Goal: Use online tool/utility: Utilize a website feature to perform a specific function

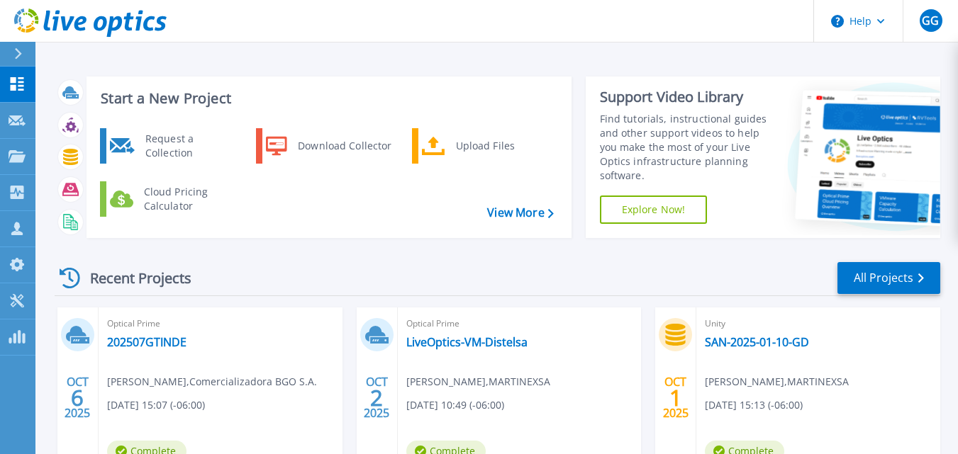
scroll to position [131, 0]
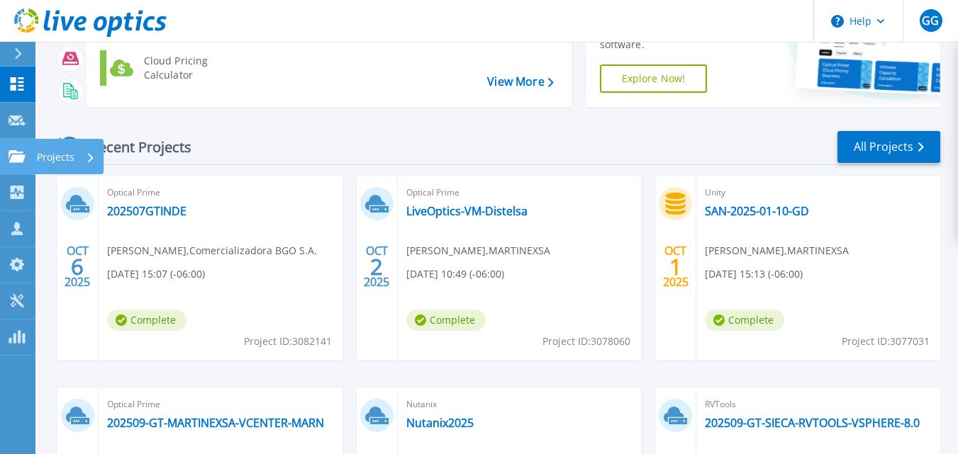
click at [52, 159] on p "Projects" at bounding box center [56, 157] width 38 height 37
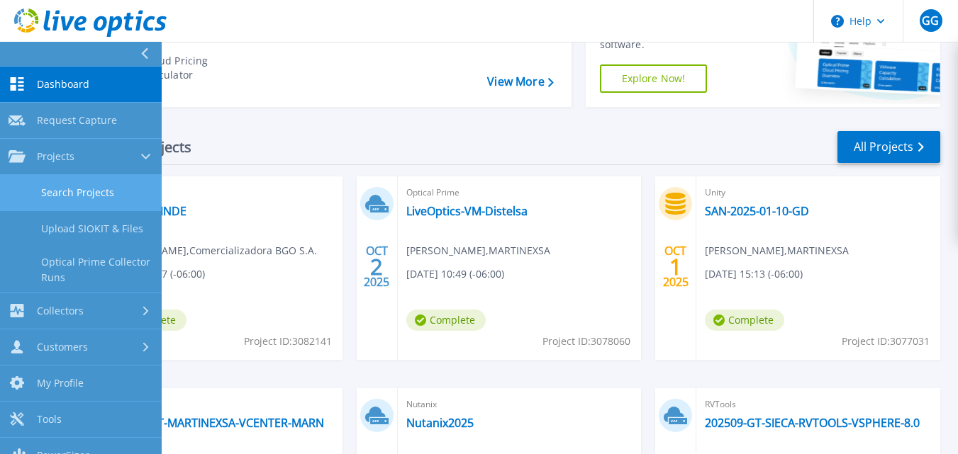
click at [78, 186] on link "Search Projects" at bounding box center [81, 193] width 162 height 36
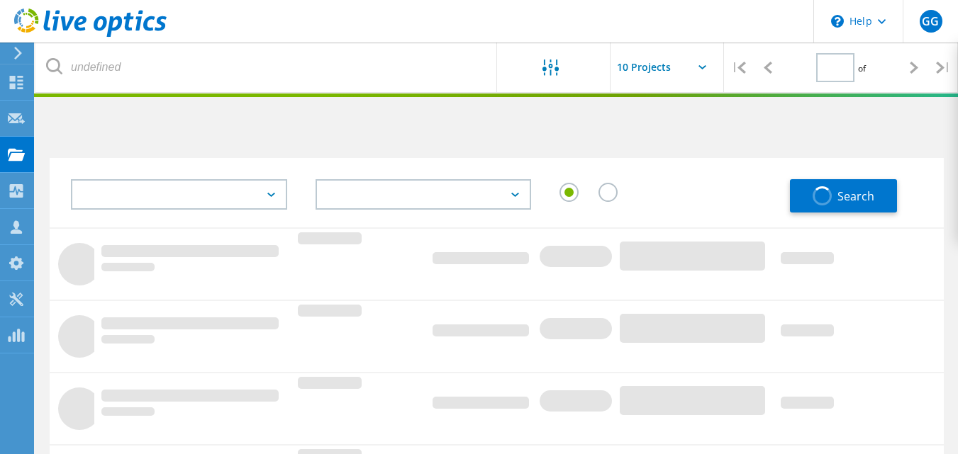
type input "1"
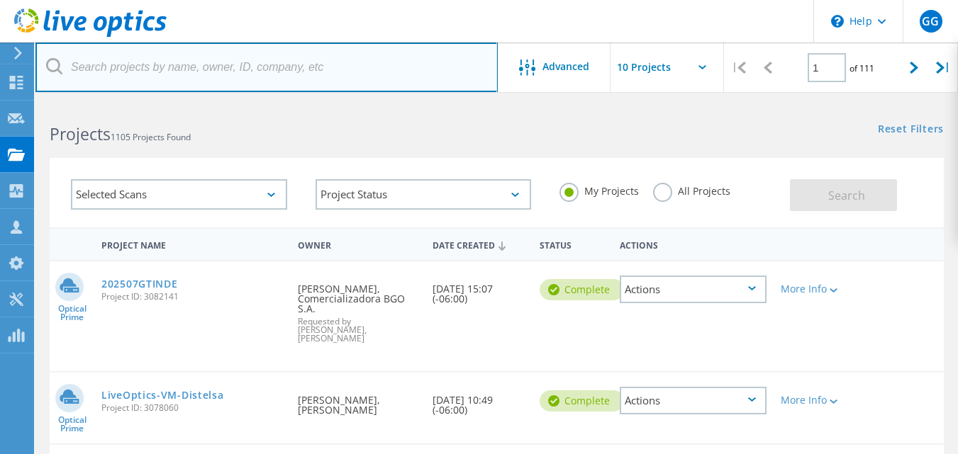
click at [156, 75] on input "text" at bounding box center [266, 68] width 462 height 50
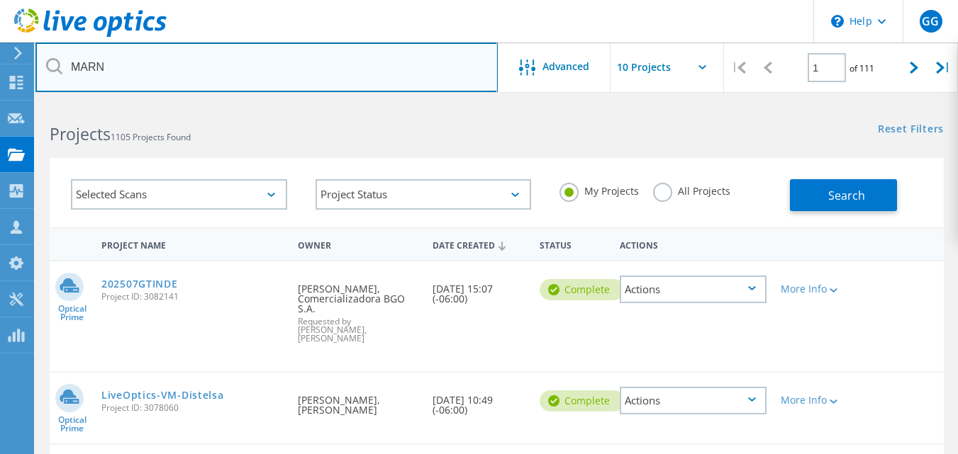
type input "MARN"
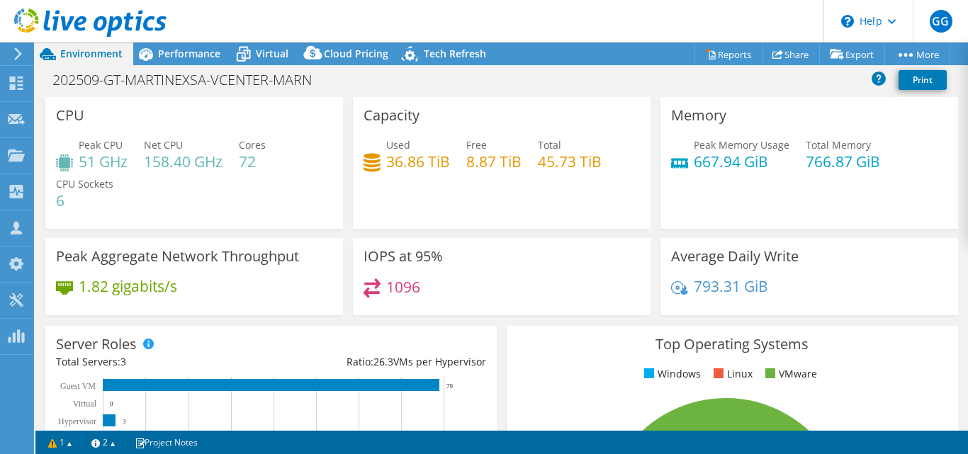
select select "USD"
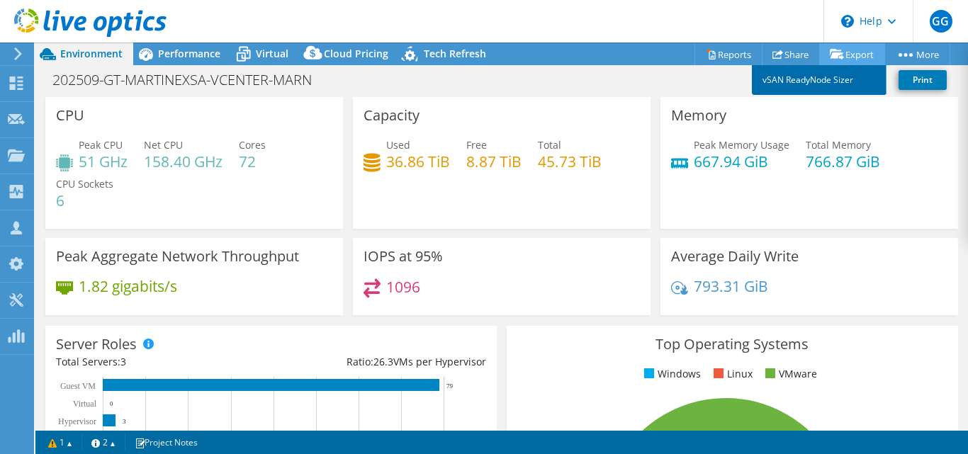
click at [820, 80] on link "vSAN ReadyNode Sizer" at bounding box center [819, 80] width 135 height 30
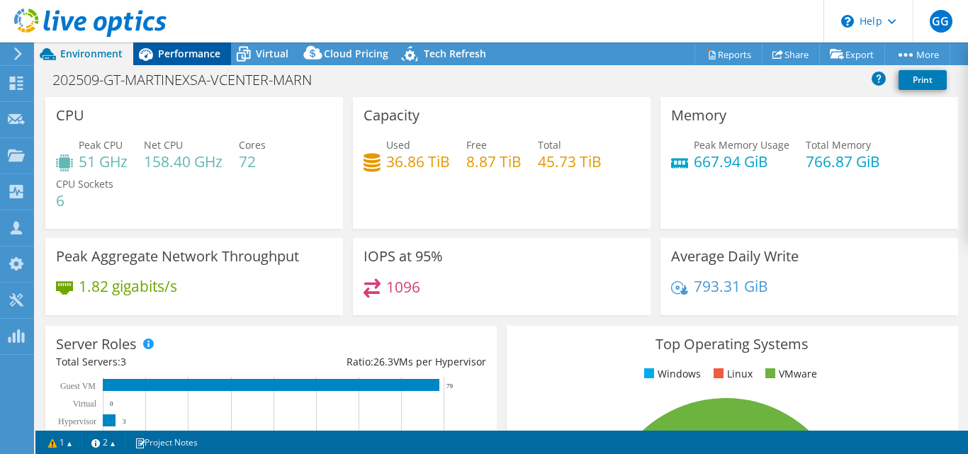
click at [182, 62] on div "Performance" at bounding box center [182, 54] width 98 height 23
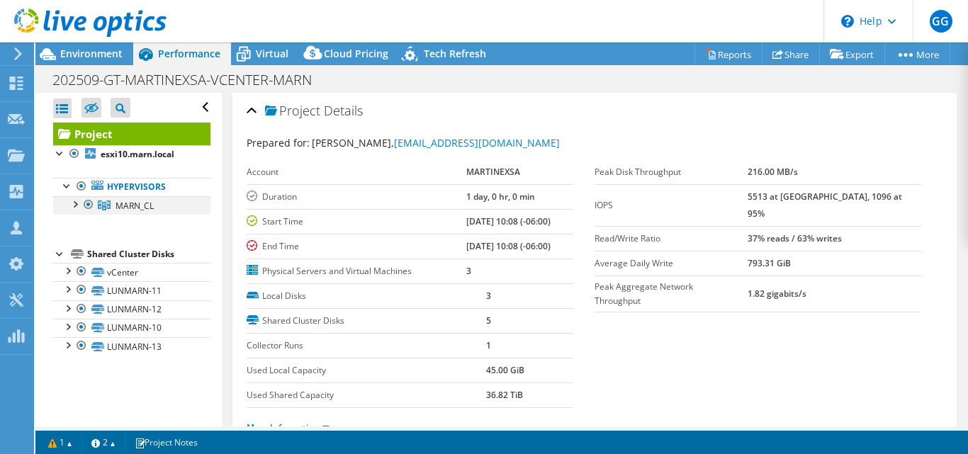
click at [74, 206] on div at bounding box center [74, 203] width 14 height 14
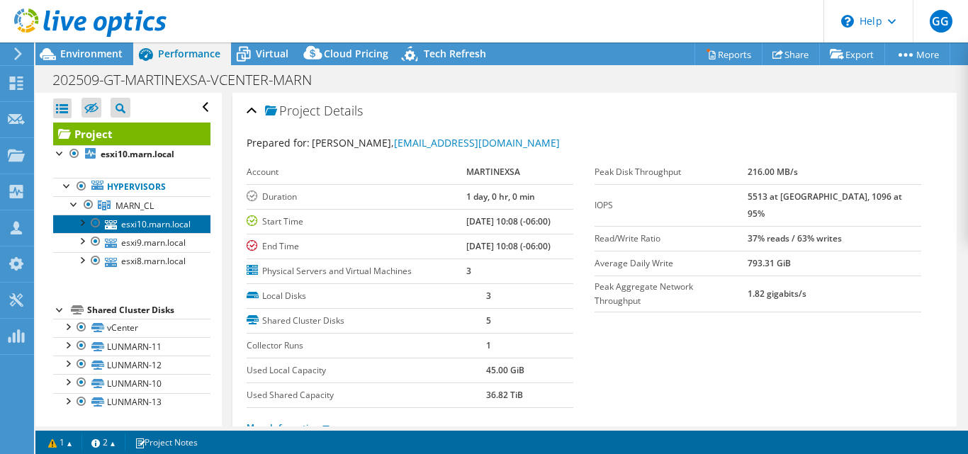
click at [141, 225] on link "esxi10.marn.local" at bounding box center [131, 224] width 157 height 18
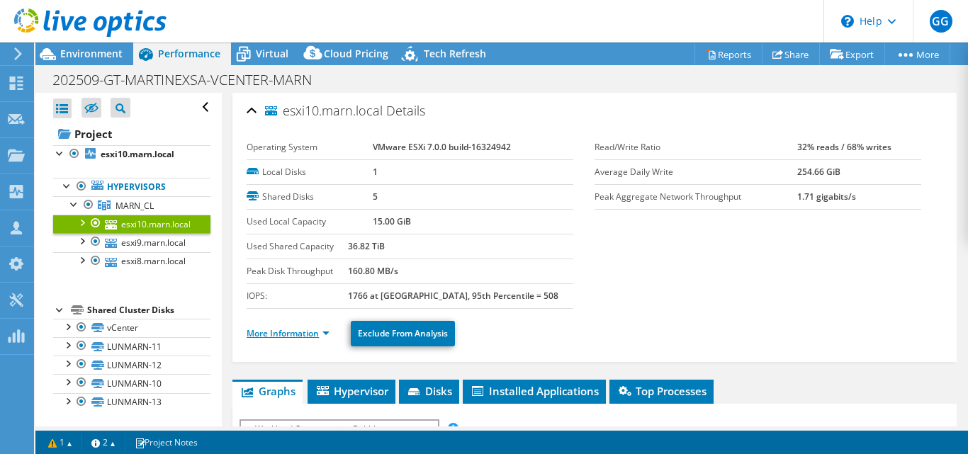
click at [274, 338] on link "More Information" at bounding box center [288, 334] width 83 height 12
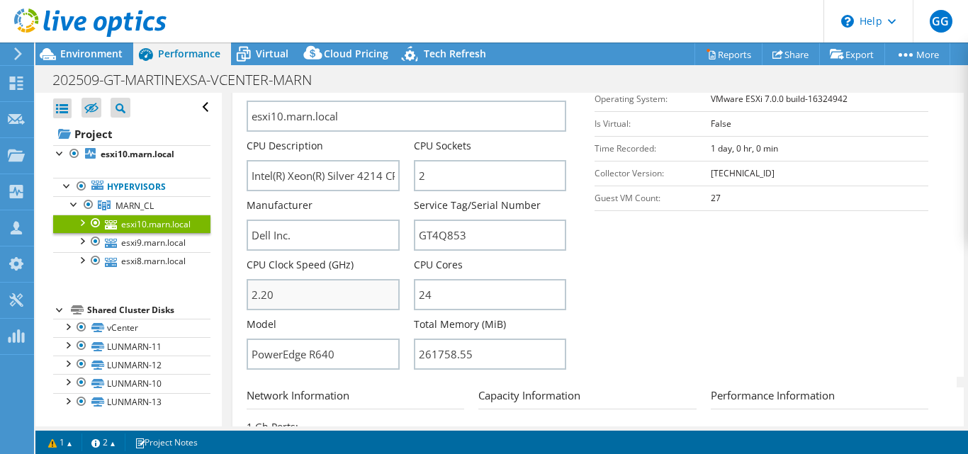
scroll to position [326, 0]
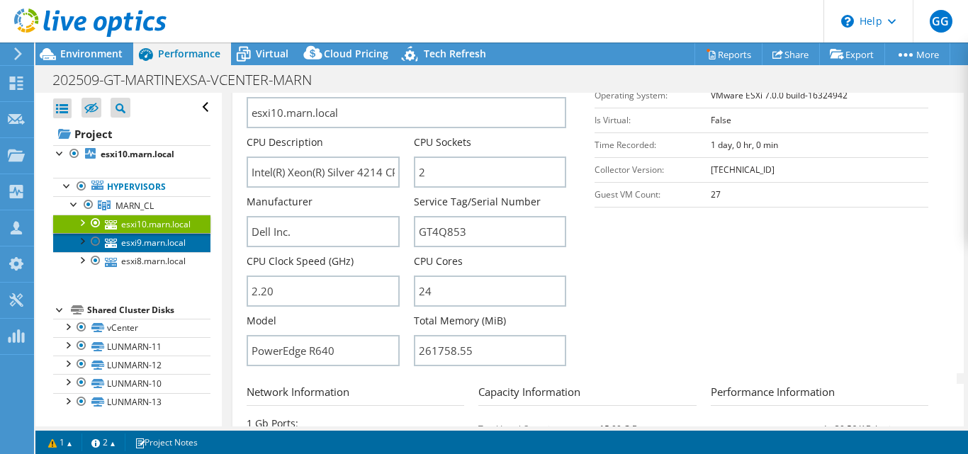
click at [152, 242] on link "esxi9.marn.local" at bounding box center [131, 242] width 157 height 18
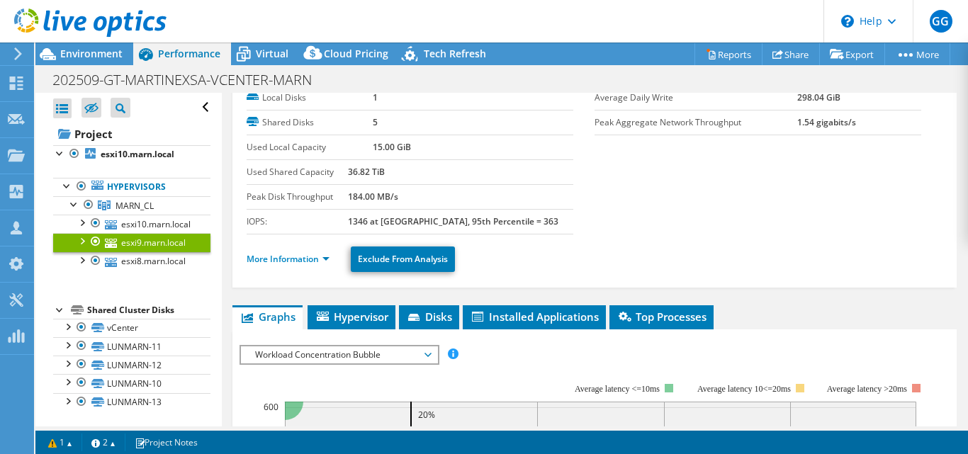
scroll to position [72, 0]
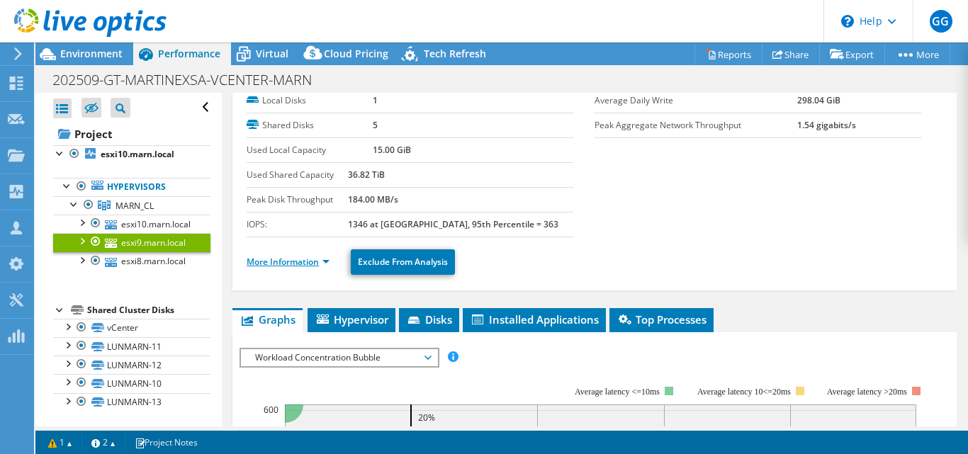
click at [303, 266] on link "More Information" at bounding box center [288, 262] width 83 height 12
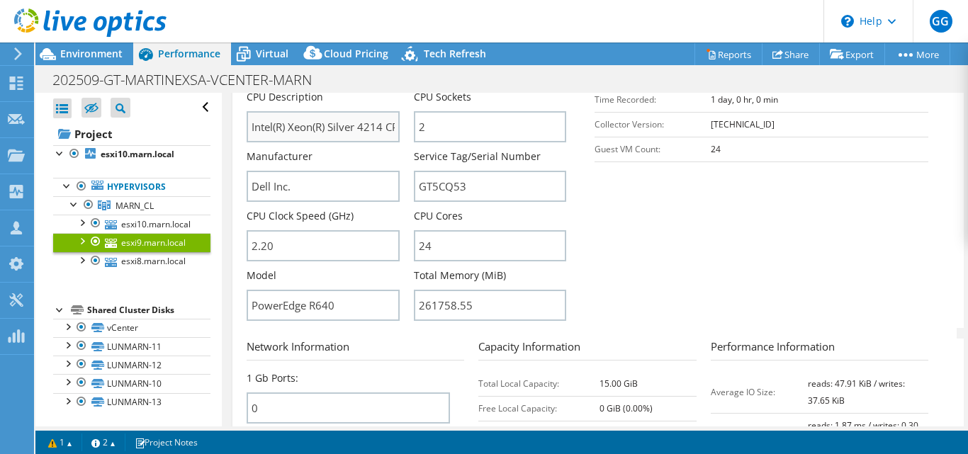
scroll to position [376, 0]
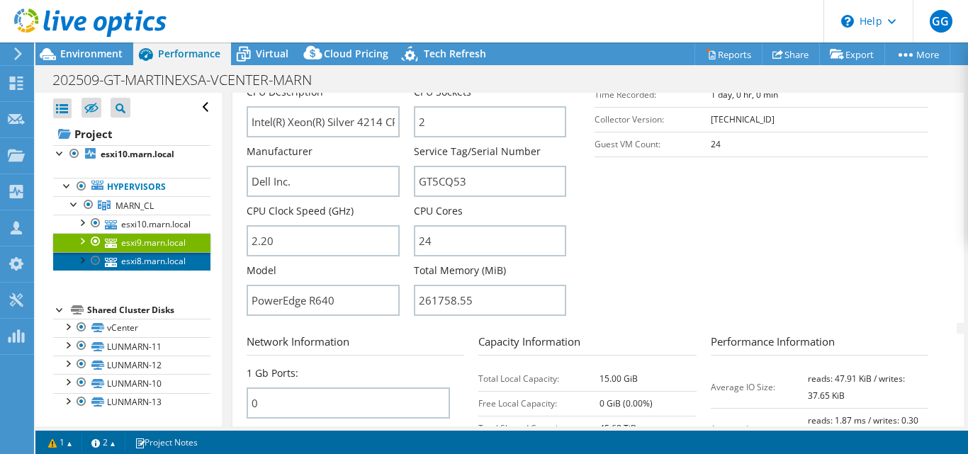
click at [167, 263] on link "esxi8.marn.local" at bounding box center [131, 261] width 157 height 18
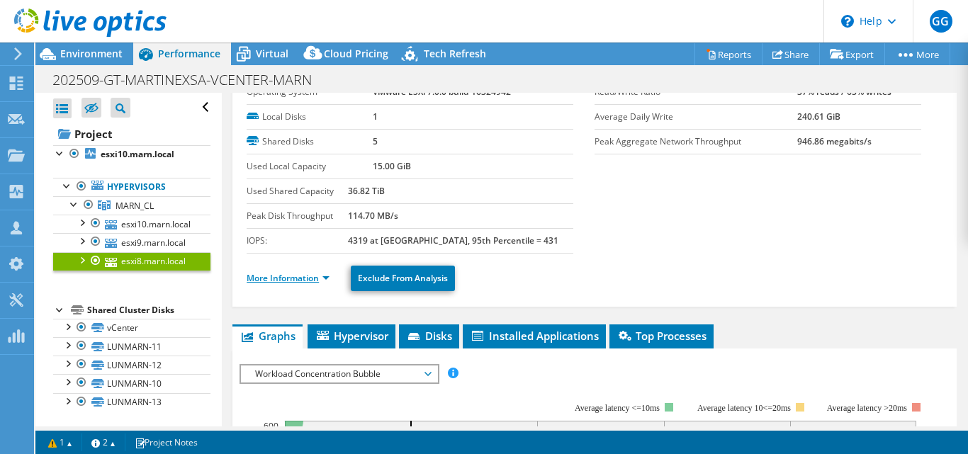
scroll to position [55, 0]
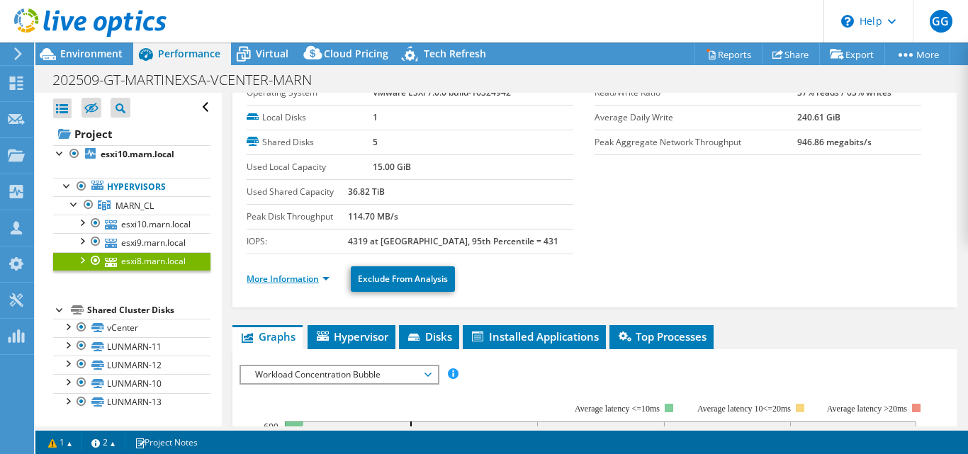
click at [303, 284] on link "More Information" at bounding box center [288, 279] width 83 height 12
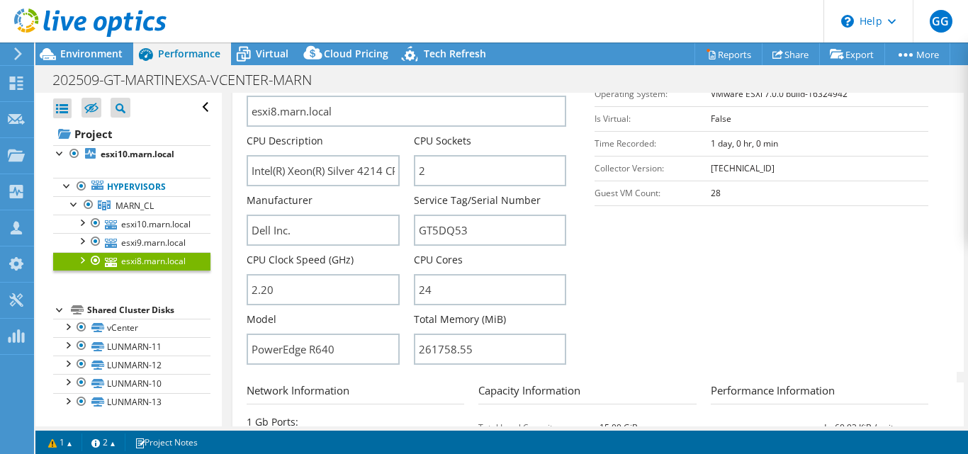
scroll to position [328, 0]
click at [104, 62] on div "Environment" at bounding box center [84, 54] width 98 height 23
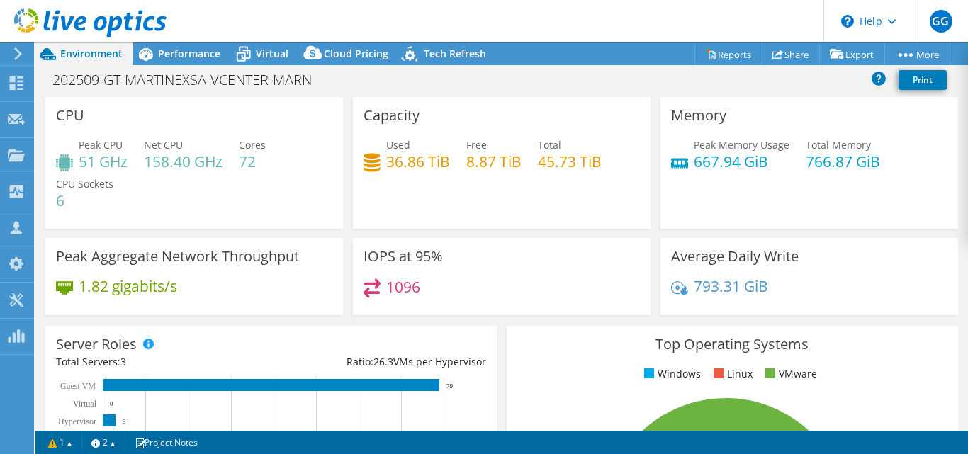
drag, startPoint x: 173, startPoint y: 57, endPoint x: 177, endPoint y: 66, distance: 10.2
click at [173, 58] on span "Performance" at bounding box center [189, 53] width 62 height 13
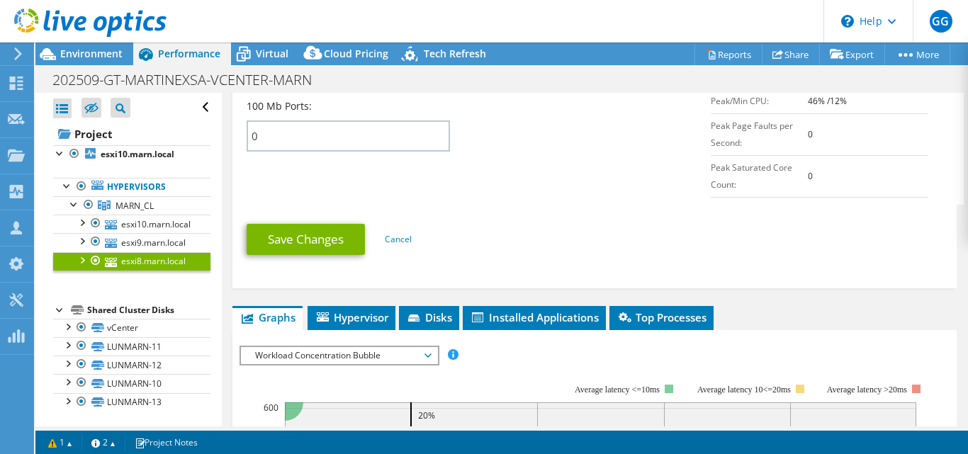
scroll to position [753, 0]
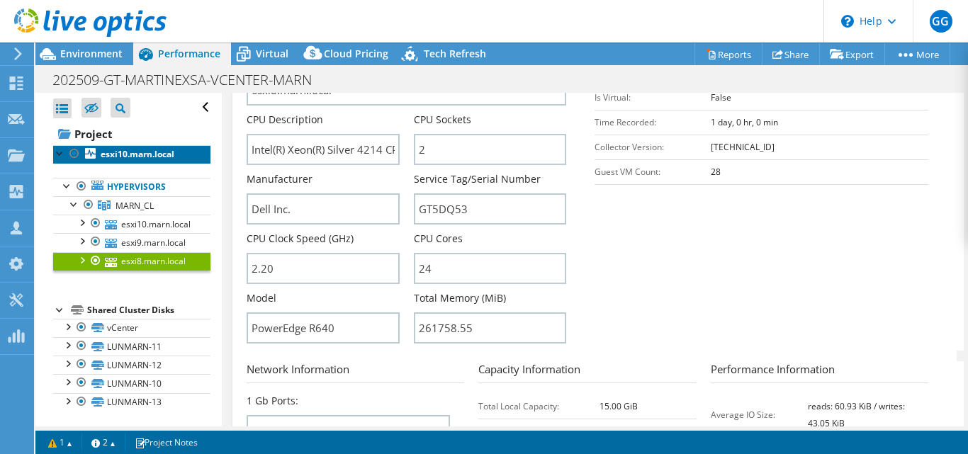
click at [134, 150] on b "esxi10.marn.local" at bounding box center [138, 154] width 74 height 12
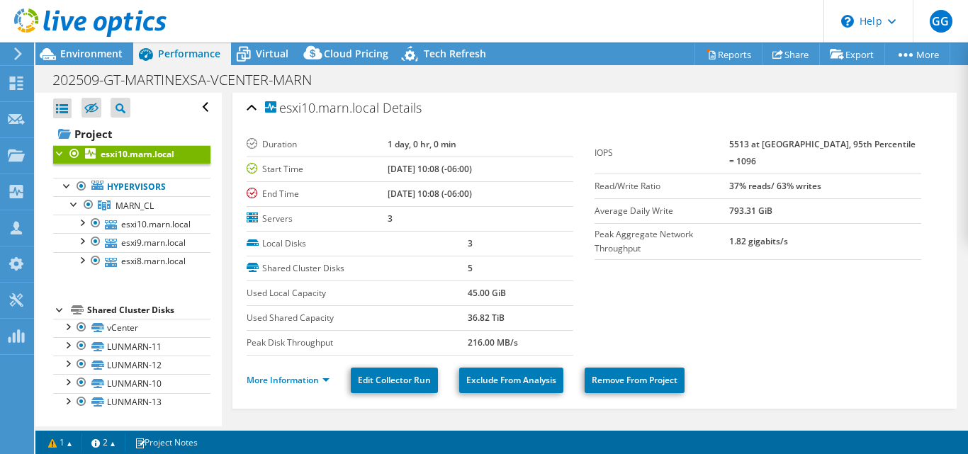
scroll to position [0, 0]
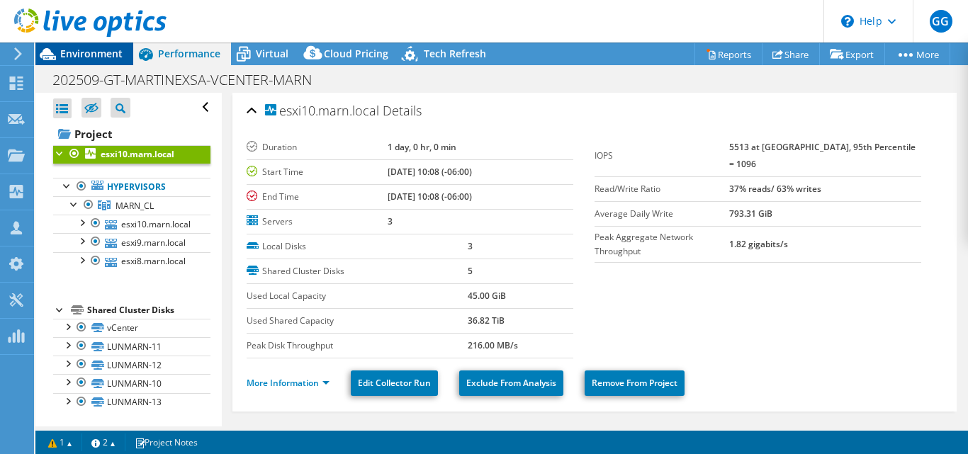
click at [65, 58] on span "Environment" at bounding box center [91, 53] width 62 height 13
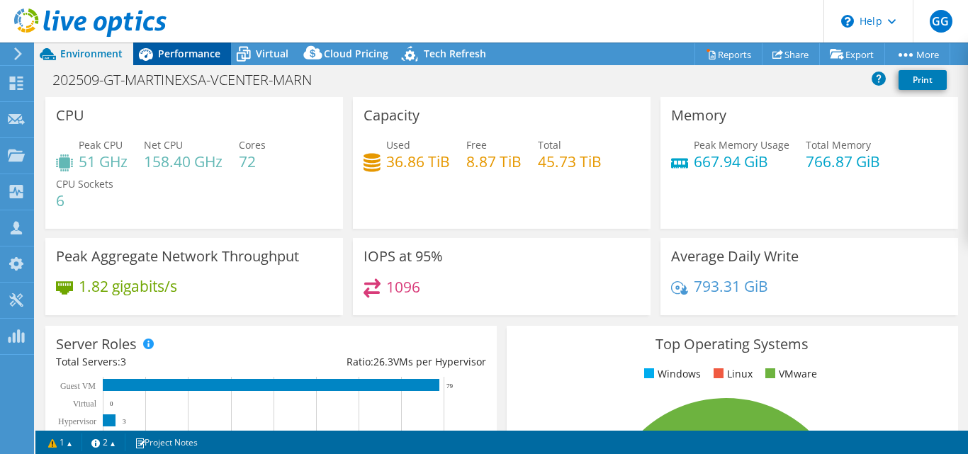
click at [186, 60] on div "Performance" at bounding box center [182, 54] width 98 height 23
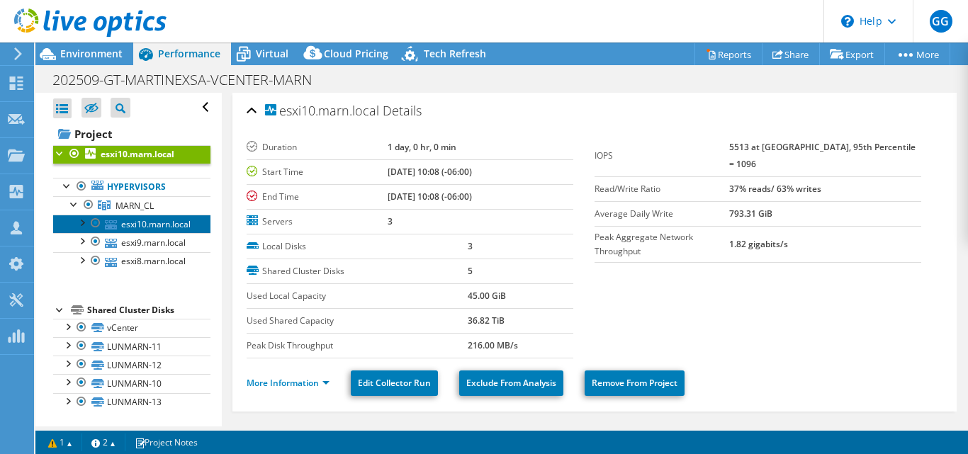
click at [161, 223] on link "esxi10.marn.local" at bounding box center [131, 224] width 157 height 18
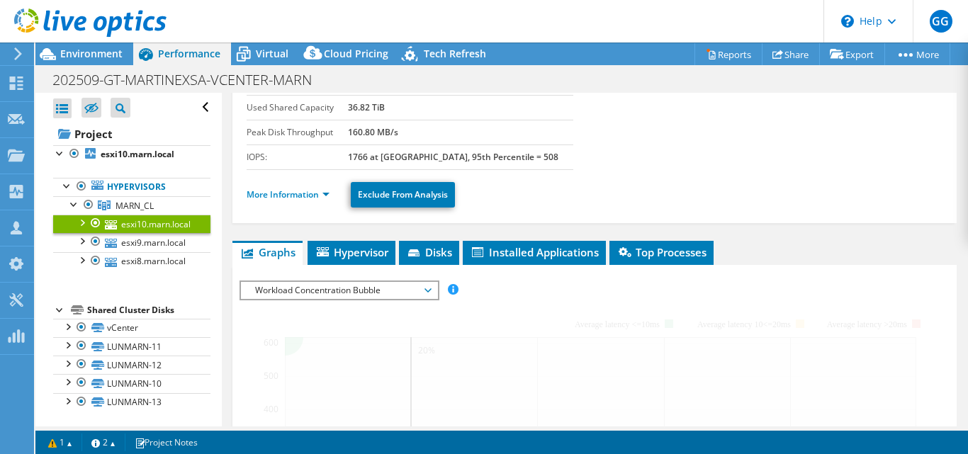
scroll to position [140, 0]
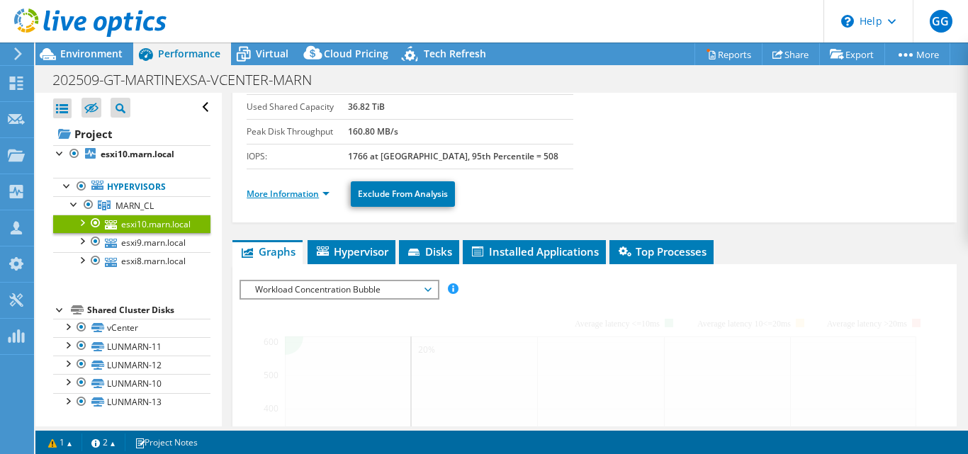
click at [293, 199] on link "More Information" at bounding box center [288, 194] width 83 height 12
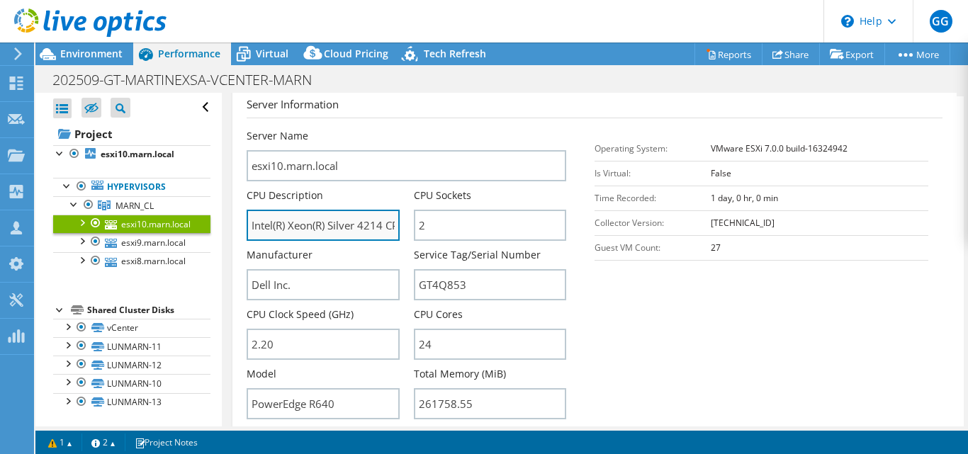
scroll to position [0, 119]
drag, startPoint x: 362, startPoint y: 229, endPoint x: 349, endPoint y: 229, distance: 13.5
click at [349, 229] on input "Intel(R) Xeon(R) Silver 4214 CPU @ 2.20GHz 2.19 GHz" at bounding box center [323, 225] width 152 height 31
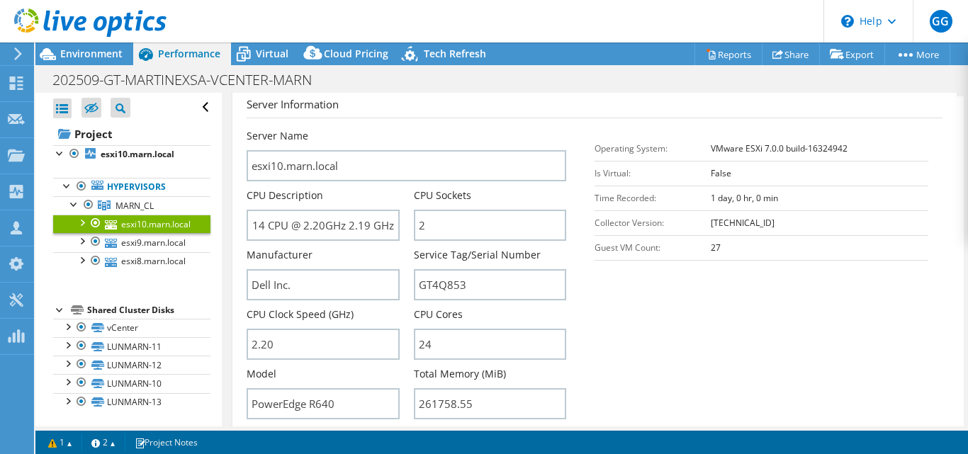
scroll to position [0, 0]
click at [94, 53] on span "Environment" at bounding box center [91, 53] width 62 height 13
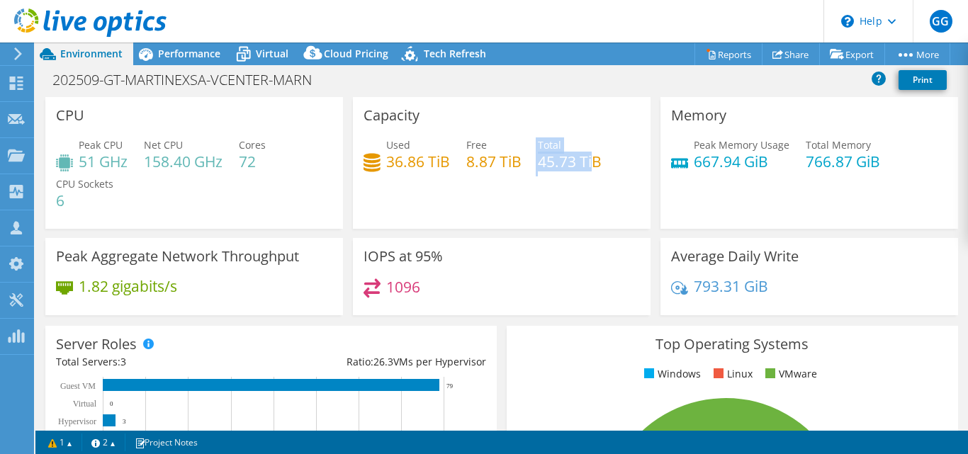
drag, startPoint x: 555, startPoint y: 166, endPoint x: 596, endPoint y: 162, distance: 40.6
click at [596, 163] on div "Used 36.86 TiB Free 8.87 TiB Total 45.73 TiB" at bounding box center [502, 161] width 277 height 46
click at [556, 198] on div "Capacity Used 36.86 TiB Free 8.87 TiB Total 45.73 TiB" at bounding box center [502, 163] width 298 height 132
